Goal: Task Accomplishment & Management: Use online tool/utility

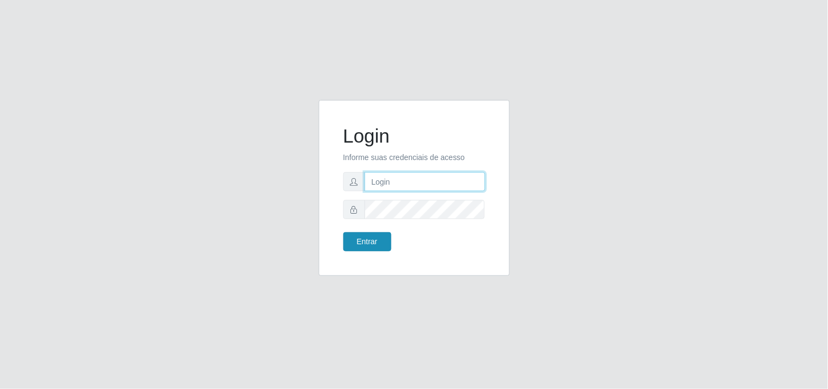
type input "[EMAIL_ADDRESS][DOMAIN_NAME]"
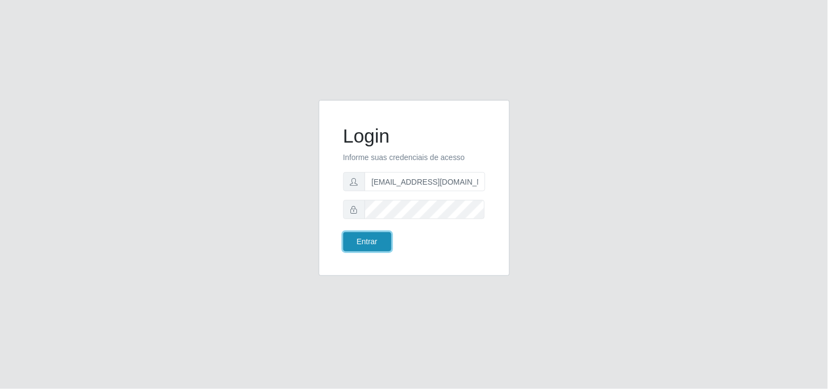
click at [367, 237] on button "Entrar" at bounding box center [367, 241] width 48 height 19
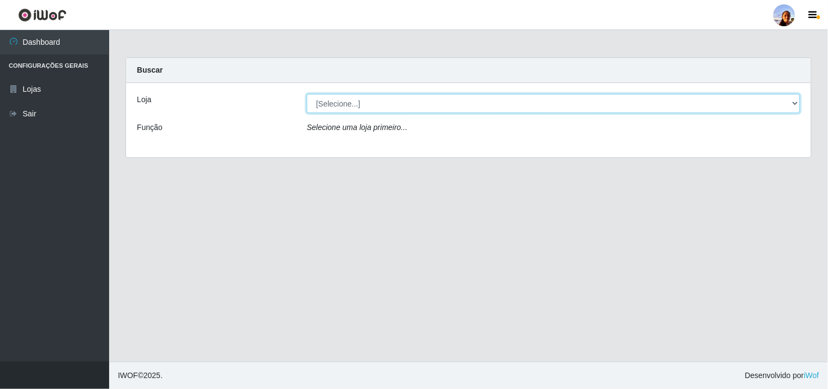
click at [794, 105] on select "[Selecione...] Supermercado [GEOGRAPHIC_DATA]" at bounding box center [553, 103] width 493 height 19
select select "166"
click at [307, 94] on select "[Selecione...] Supermercado [GEOGRAPHIC_DATA]" at bounding box center [553, 103] width 493 height 19
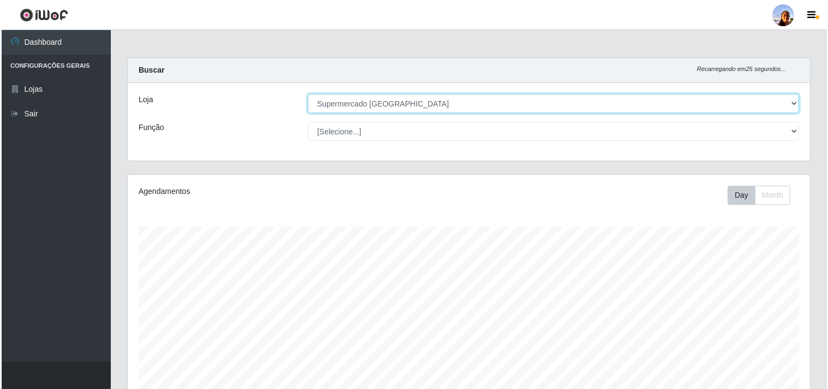
scroll to position [239, 0]
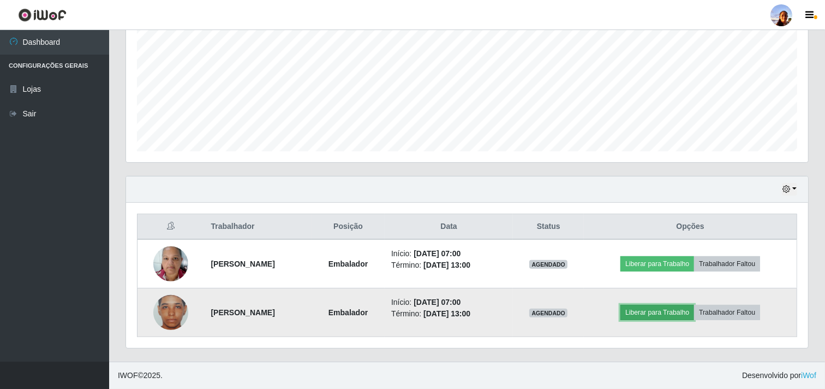
click at [666, 312] on button "Liberar para Trabalho" at bounding box center [657, 311] width 74 height 15
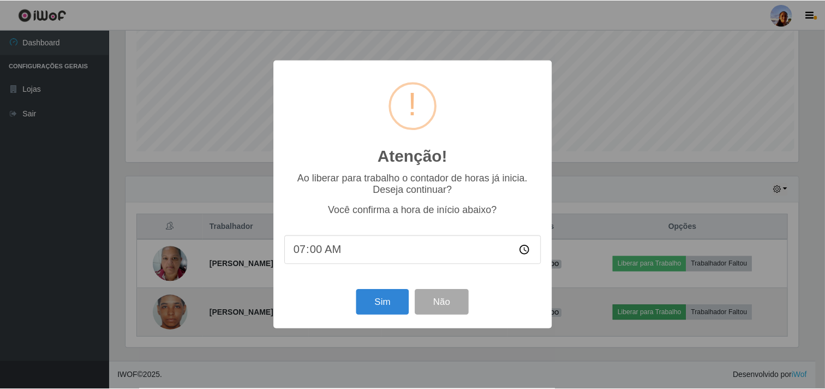
scroll to position [226, 675]
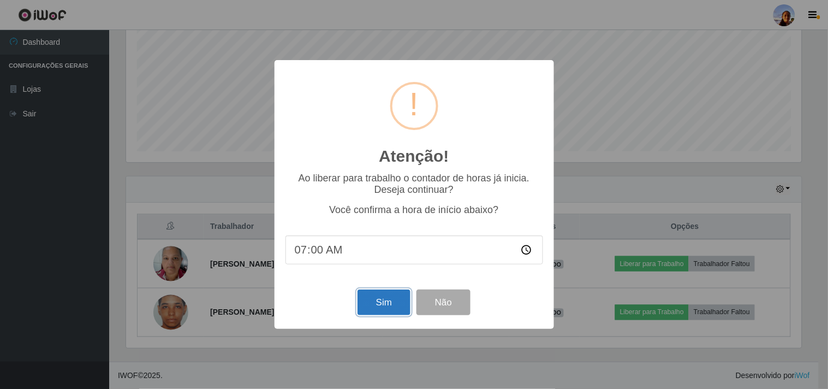
click at [384, 303] on button "Sim" at bounding box center [383, 302] width 53 height 26
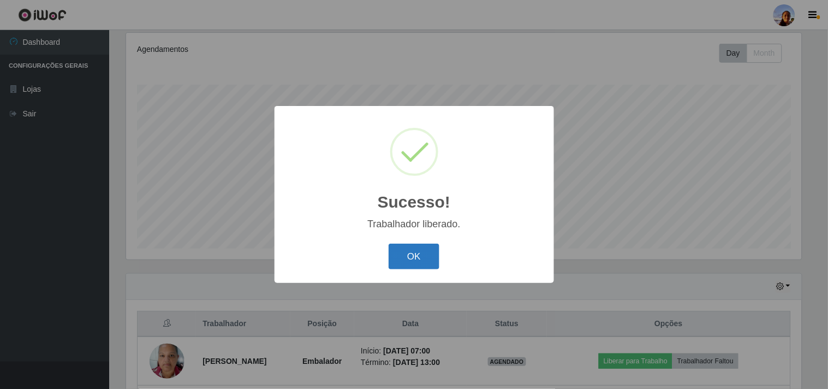
click at [402, 253] on button "OK" at bounding box center [414, 256] width 51 height 26
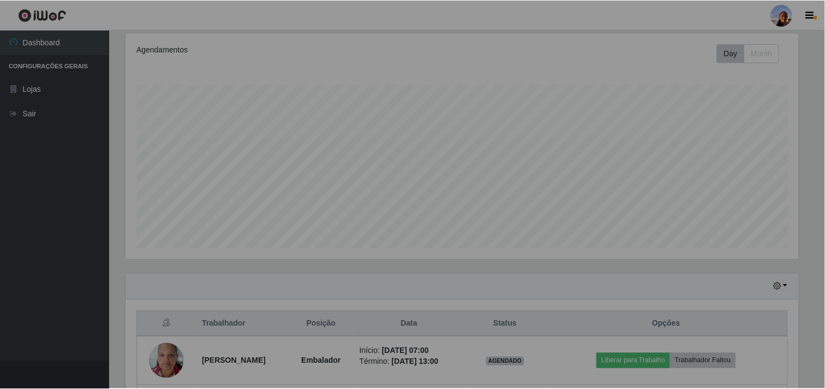
scroll to position [226, 682]
